Goal: Information Seeking & Learning: Learn about a topic

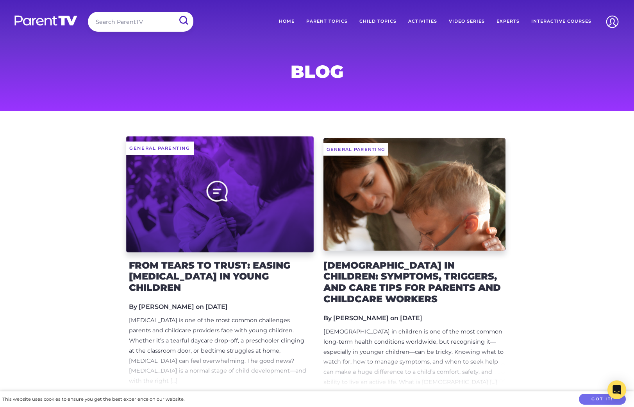
click at [194, 197] on div at bounding box center [220, 194] width 188 height 116
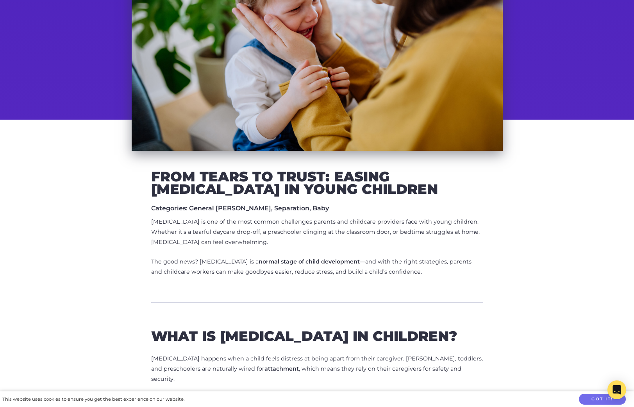
scroll to position [155, 0]
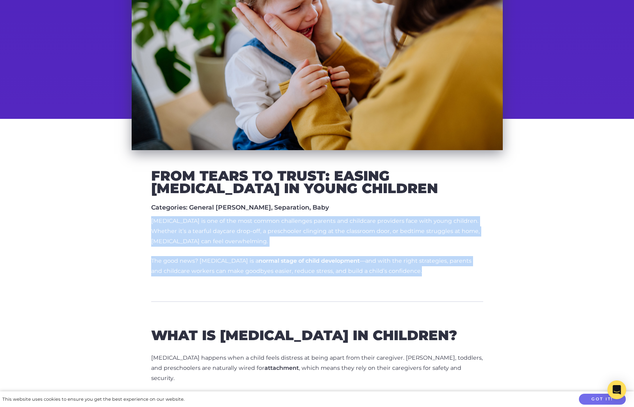
drag, startPoint x: 151, startPoint y: 219, endPoint x: 442, endPoint y: 273, distance: 296.1
copy div "Separation anxiety is one of the most common challenges parents and childcare p…"
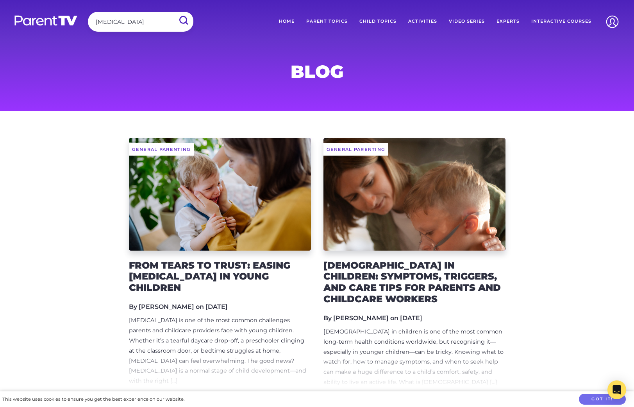
type input "separation anxiety"
click at [173, 12] on input "submit" at bounding box center [183, 21] width 20 height 18
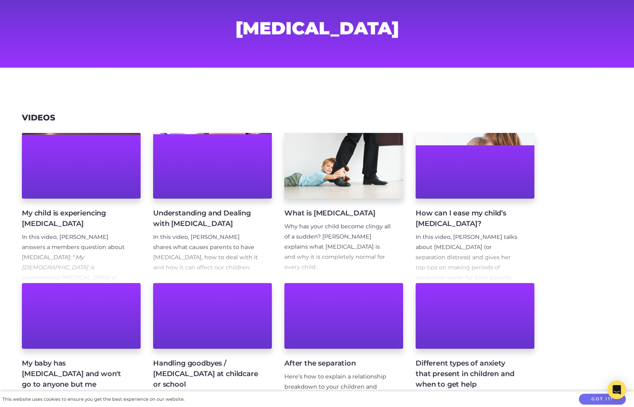
scroll to position [49, 0]
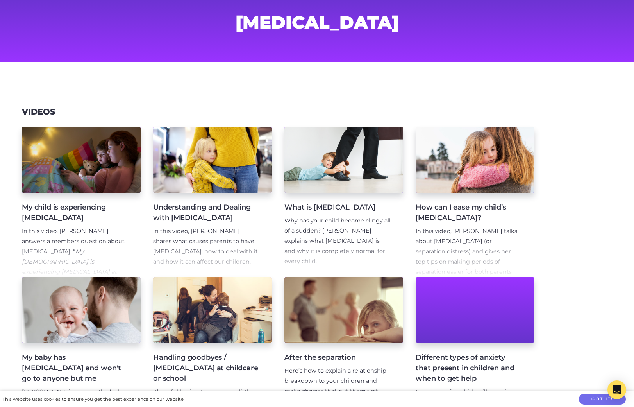
click at [90, 220] on h4 "My child is experiencing [MEDICAL_DATA]" at bounding box center [75, 212] width 106 height 21
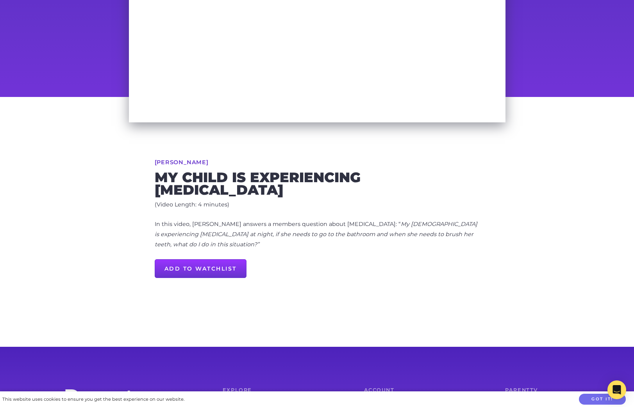
scroll to position [151, 0]
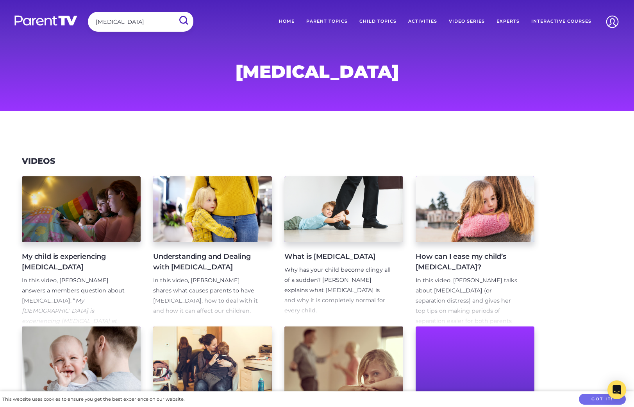
scroll to position [49, 0]
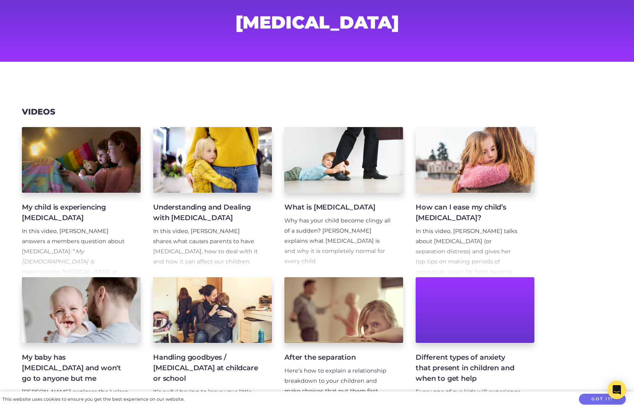
click at [230, 205] on h4 "Understanding and Dealing with [MEDICAL_DATA]" at bounding box center [206, 212] width 106 height 21
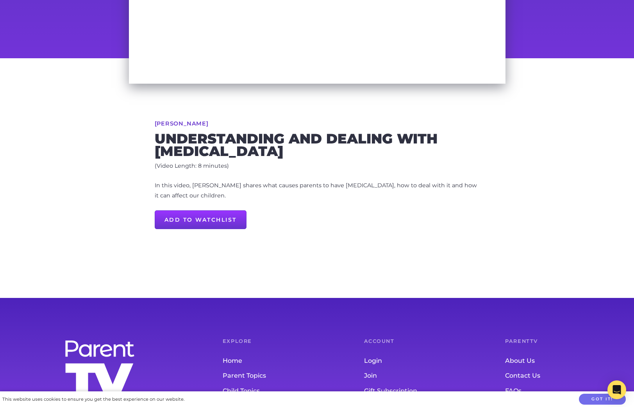
scroll to position [203, 0]
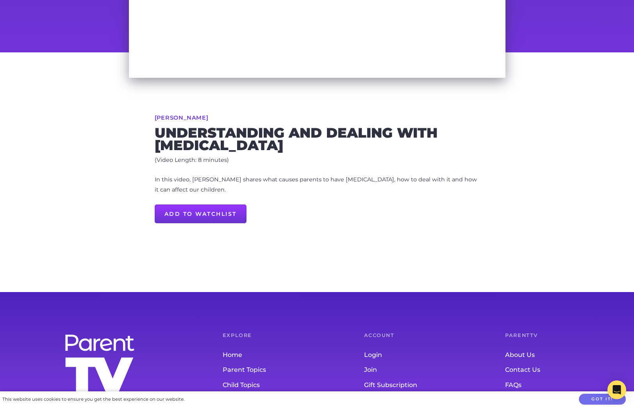
click at [189, 186] on p "In this video, [PERSON_NAME] shares what causes parents to have [MEDICAL_DATA],…" at bounding box center [317, 185] width 325 height 20
copy p "In this video, [PERSON_NAME] shares what causes parents to have [MEDICAL_DATA],…"
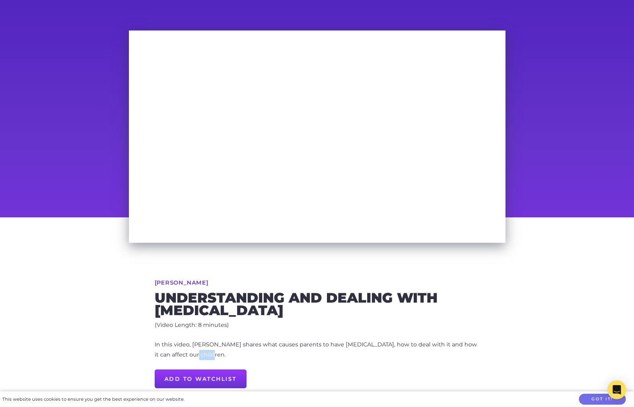
scroll to position [0, 0]
